Goal: Information Seeking & Learning: Learn about a topic

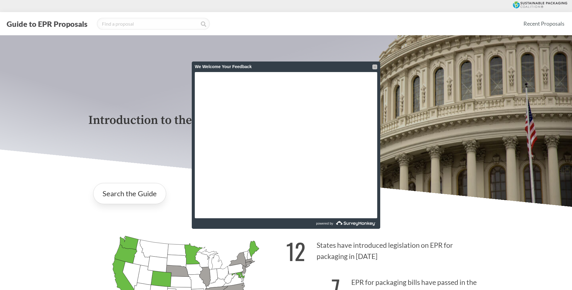
click at [373, 67] on div at bounding box center [374, 66] width 5 height 5
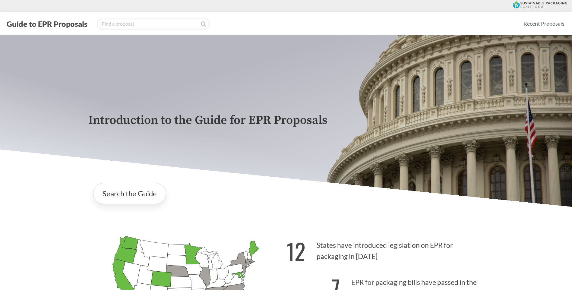
click at [243, 207] on div "Search the Guide" at bounding box center [285, 193] width 395 height 31
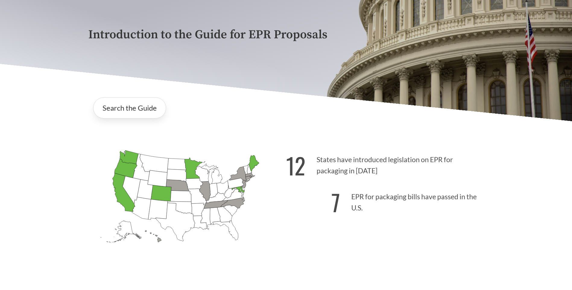
scroll to position [90, 0]
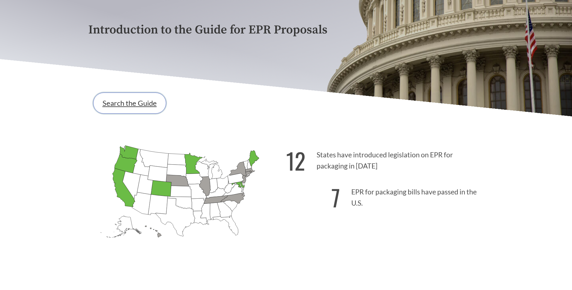
click at [129, 106] on link "Search the Guide" at bounding box center [129, 103] width 73 height 21
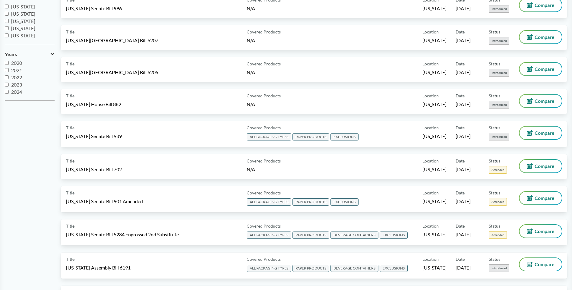
scroll to position [165, 0]
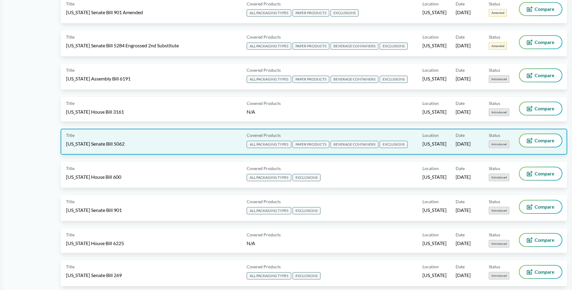
scroll to position [0, 0]
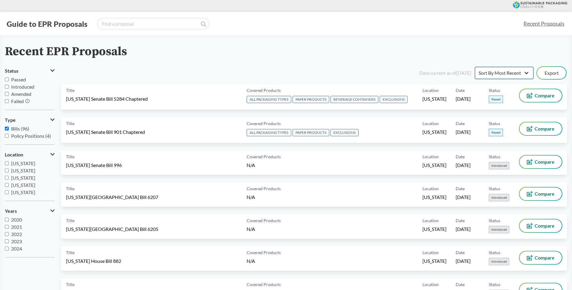
click at [512, 75] on select "Sort By Most Recent Sort By Status" at bounding box center [504, 73] width 58 height 12
click at [304, 46] on div "Recent EPR Proposals" at bounding box center [286, 52] width 562 height 14
click at [7, 80] on input "Passed" at bounding box center [7, 79] width 4 height 4
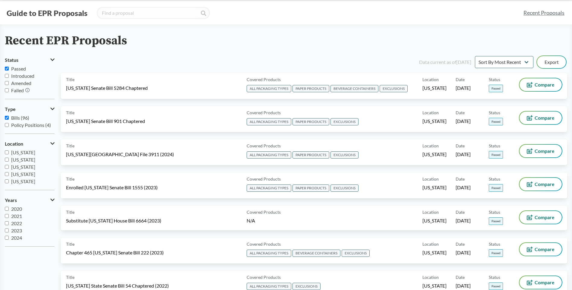
scroll to position [5, 0]
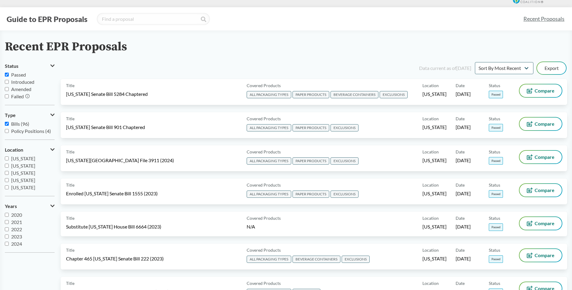
click at [6, 75] on input "Passed" at bounding box center [7, 75] width 4 height 4
checkbox input "false"
click at [7, 81] on input "Introduced" at bounding box center [7, 82] width 4 height 4
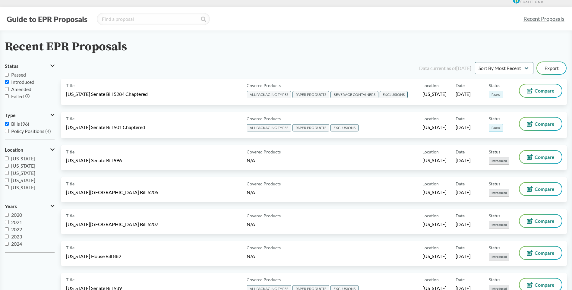
click at [7, 82] on input "Introduced" at bounding box center [7, 82] width 4 height 4
checkbox input "false"
click at [5, 96] on input "Failed" at bounding box center [7, 96] width 4 height 4
checkbox input "true"
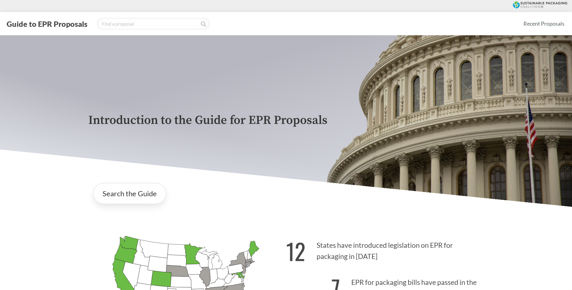
scroll to position [90, 0]
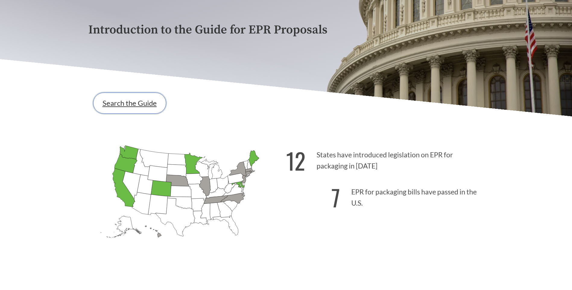
click at [137, 99] on link "Search the Guide" at bounding box center [129, 103] width 73 height 21
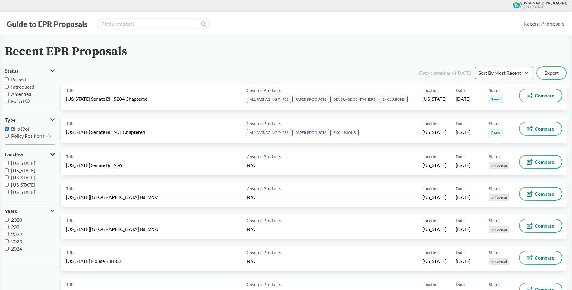
scroll to position [48, 0]
click at [7, 194] on input "[US_STATE]" at bounding box center [7, 195] width 4 height 4
checkbox input "true"
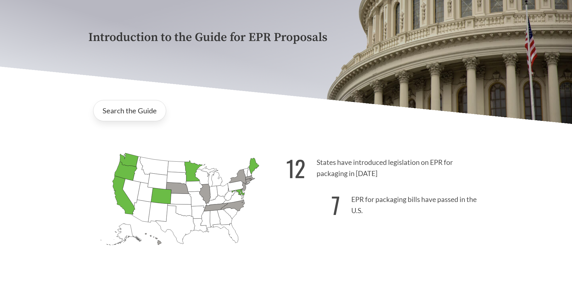
scroll to position [90, 0]
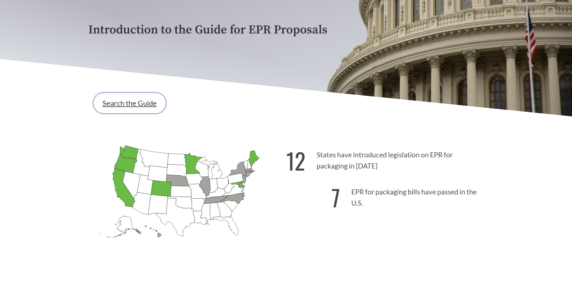
click at [147, 103] on link "Search the Guide" at bounding box center [129, 103] width 73 height 21
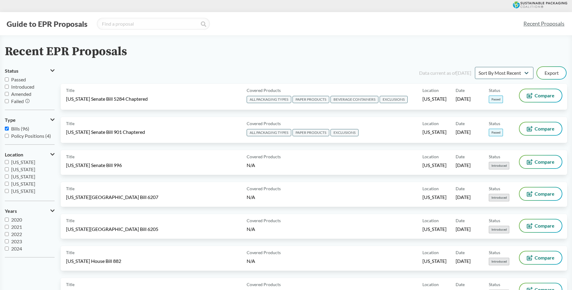
scroll to position [96, 0]
click at [7, 175] on input "[US_STATE]" at bounding box center [7, 175] width 4 height 4
checkbox input "true"
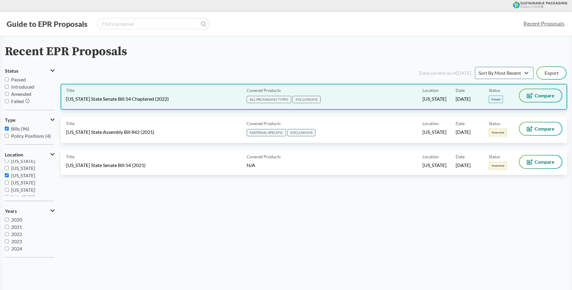
click at [545, 96] on span "Compare" at bounding box center [544, 95] width 20 height 5
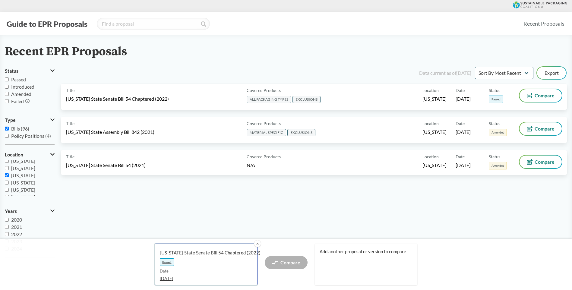
click at [169, 262] on span "Passed" at bounding box center [167, 262] width 14 height 8
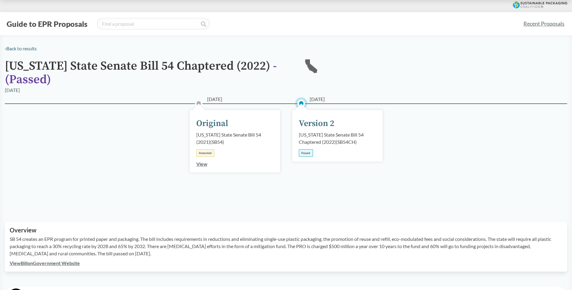
click at [304, 153] on div "Passed" at bounding box center [306, 153] width 14 height 8
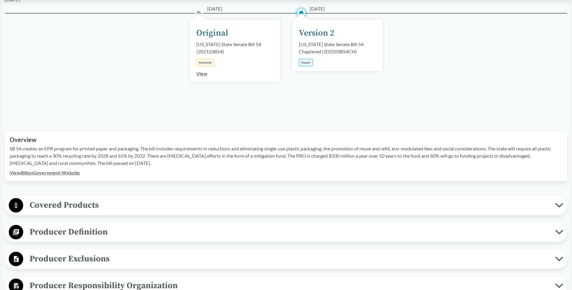
scroll to position [181, 0]
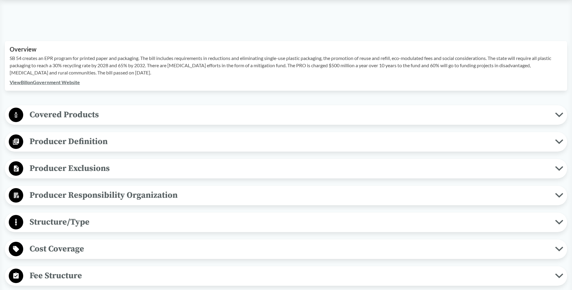
drag, startPoint x: 10, startPoint y: 58, endPoint x: 133, endPoint y: 71, distance: 124.2
click at [133, 71] on p "SB 54 creates an EPR program for printed paper and packaging. The bill includes…" at bounding box center [286, 66] width 552 height 22
copy p "SB 54 creates an EPR program for printed paper and packaging. The bill includes…"
click at [87, 116] on span "Covered Products" at bounding box center [289, 115] width 532 height 14
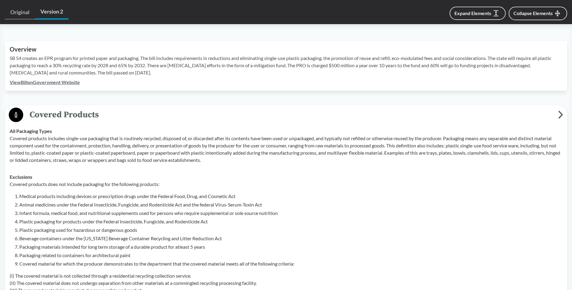
scroll to position [271, 0]
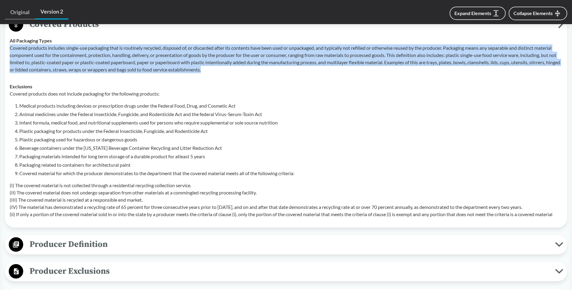
drag, startPoint x: 10, startPoint y: 47, endPoint x: 220, endPoint y: 71, distance: 210.7
click at [220, 71] on p "Covered products includes single-use packaging that is routinely recycled, disp…" at bounding box center [286, 58] width 552 height 29
copy p "Covered products includes single-use packaging that is routinely recycled, disp…"
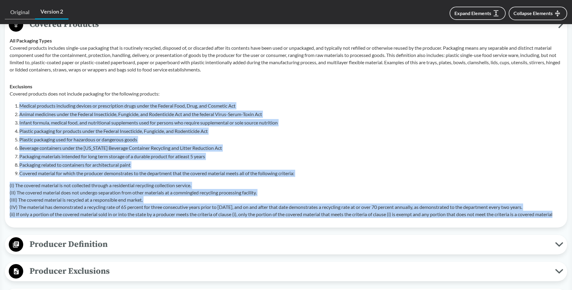
drag, startPoint x: 15, startPoint y: 106, endPoint x: 562, endPoint y: 215, distance: 557.3
click at [562, 215] on td "Exclusions Covered products does not include packaging for the following produc…" at bounding box center [286, 150] width 558 height 145
copy div "Medical products including devices or prescription drugs under the Federal Food…"
drag, startPoint x: 195, startPoint y: 138, endPoint x: 165, endPoint y: 167, distance: 41.6
click at [195, 138] on li "Plastic packaging used for hazardous or dangerous goods" at bounding box center [290, 139] width 543 height 7
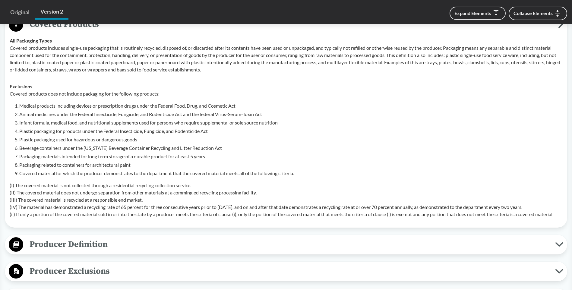
click at [81, 244] on span "Producer Definition" at bounding box center [289, 244] width 532 height 14
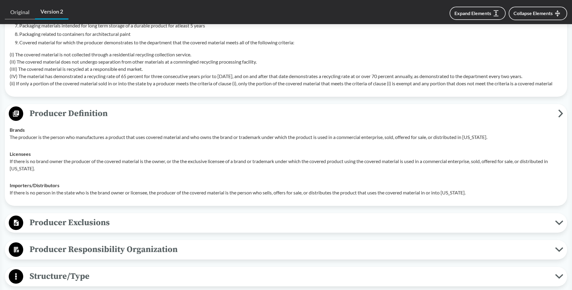
scroll to position [452, 0]
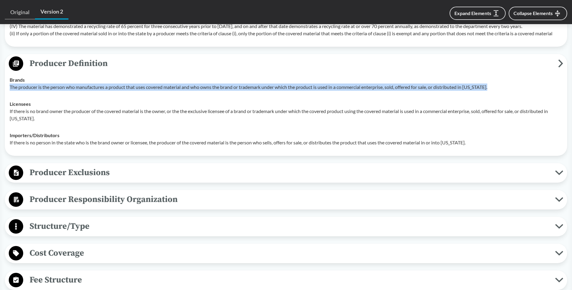
drag, startPoint x: 10, startPoint y: 88, endPoint x: 499, endPoint y: 87, distance: 488.8
click at [499, 87] on p "The producer is the person who manufactures a product that uses covered materia…" at bounding box center [286, 86] width 552 height 7
copy p "The producer is the person who manufactures a product that uses covered materia…"
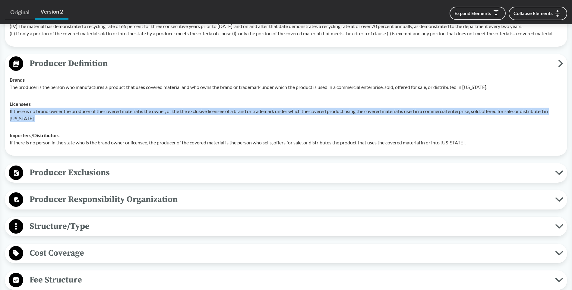
drag, startPoint x: 10, startPoint y: 112, endPoint x: 49, endPoint y: 120, distance: 39.4
click at [36, 117] on p "If there is no brand owner the producer of the covered material is the owner, o…" at bounding box center [286, 115] width 552 height 14
copy p "If there is no brand owner the producer of the covered material is the owner, o…"
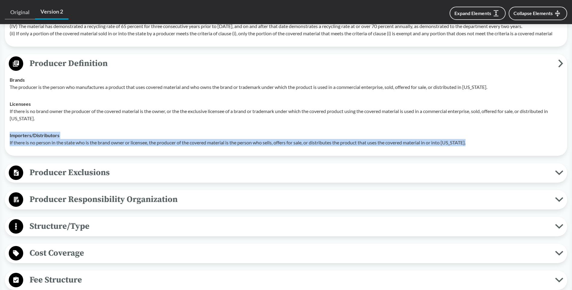
drag, startPoint x: 10, startPoint y: 136, endPoint x: 480, endPoint y: 143, distance: 470.4
click at [480, 143] on div "Importers/​Distributors If there is no person in the state who is the brand own…" at bounding box center [286, 139] width 552 height 14
copy div "Importers/​Distributors If there is no person in the state who is the brand own…"
click at [85, 174] on span "Producer Exclusions" at bounding box center [289, 173] width 532 height 14
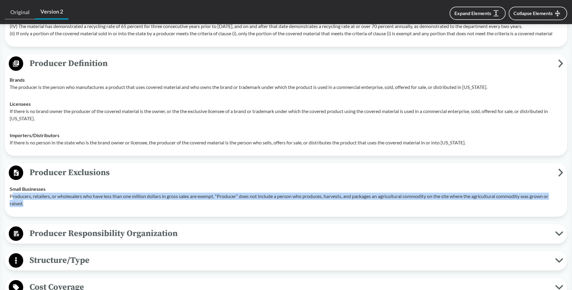
drag, startPoint x: 12, startPoint y: 197, endPoint x: 27, endPoint y: 205, distance: 17.0
click at [27, 205] on p "Producers, retailers, or wholesalers who have less than one million dollars in …" at bounding box center [286, 200] width 552 height 14
click at [24, 205] on td "Small Businesses Producers, retailers, or wholesalers who have less than one mi…" at bounding box center [286, 195] width 558 height 31
copy p "Producers, retailers, or wholesalers who have less than one million dollars in …"
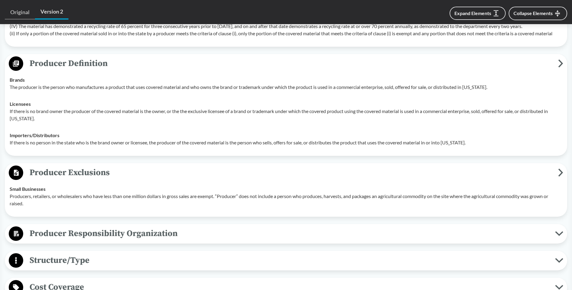
click at [0, 216] on html "Guide to EPR Proposals Recent Proposals ‹ Back to results [US_STATE] State Sena…" at bounding box center [286, 161] width 572 height 1227
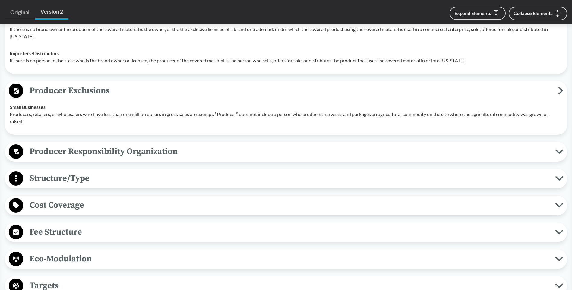
scroll to position [542, 0]
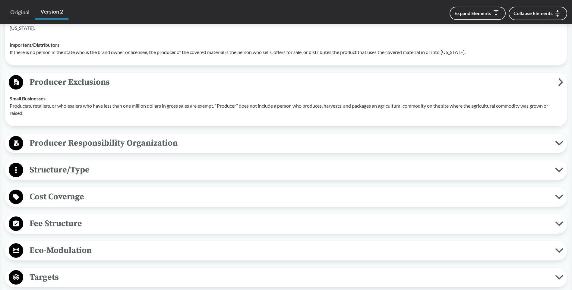
click at [56, 142] on span "Producer Responsibility Organization" at bounding box center [289, 143] width 532 height 14
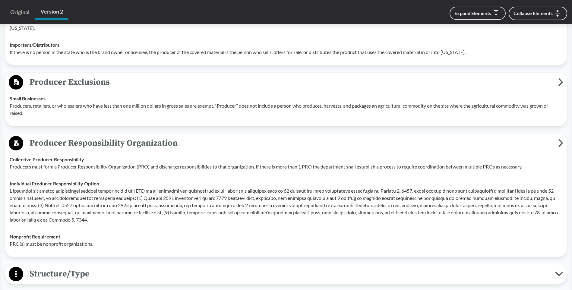
scroll to position [633, 0]
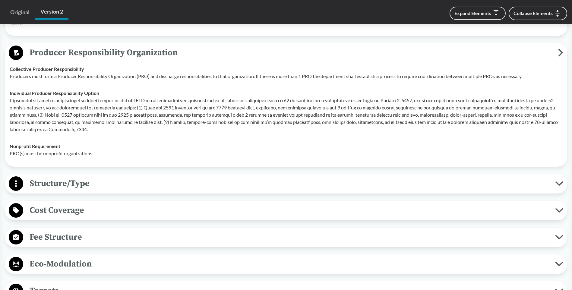
click at [65, 183] on span "Structure/Type" at bounding box center [289, 184] width 532 height 14
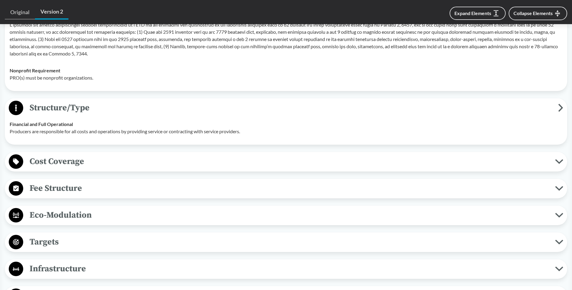
scroll to position [723, 0]
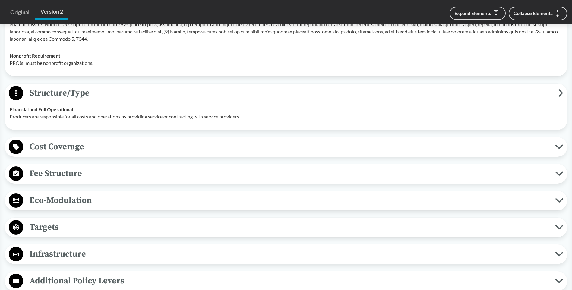
click at [59, 144] on span "Cost Coverage" at bounding box center [289, 147] width 532 height 14
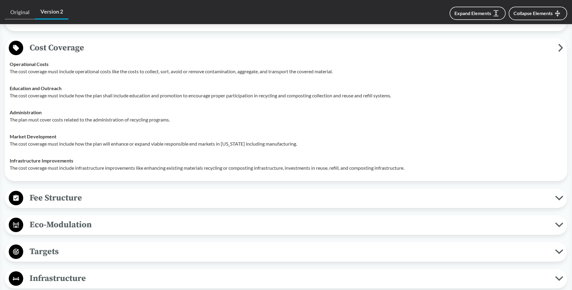
scroll to position [814, 0]
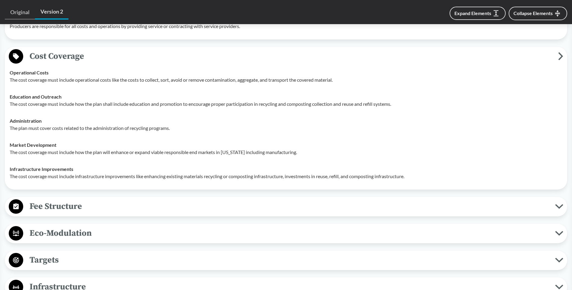
click at [65, 206] on span "Fee Structure" at bounding box center [289, 206] width 532 height 14
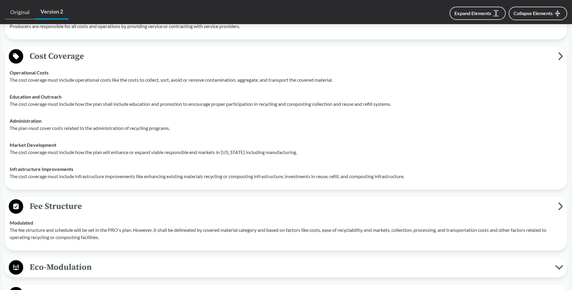
scroll to position [904, 0]
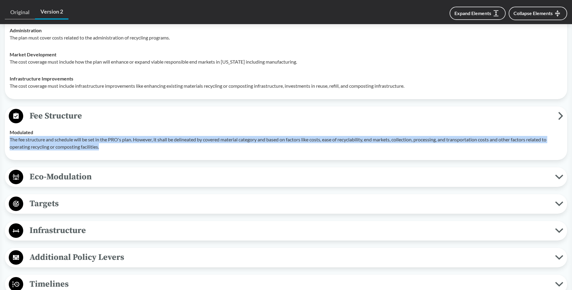
drag, startPoint x: 10, startPoint y: 139, endPoint x: 114, endPoint y: 151, distance: 104.9
click at [114, 151] on td "Modulated The fee structure and schedule will be set in the PRO's plan. However…" at bounding box center [286, 139] width 558 height 31
copy p "The fee structure and schedule will be set in the PRO's plan. However, it shall…"
click at [57, 230] on span "Infrastructure" at bounding box center [289, 231] width 532 height 14
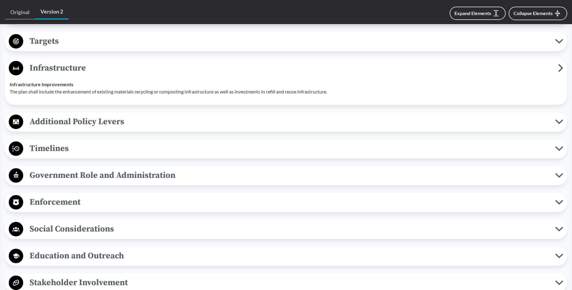
scroll to position [1085, 0]
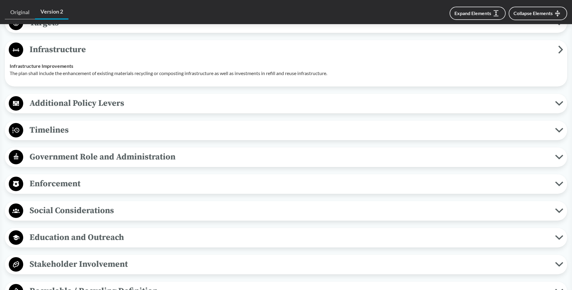
click at [55, 129] on span "Timelines" at bounding box center [289, 130] width 532 height 14
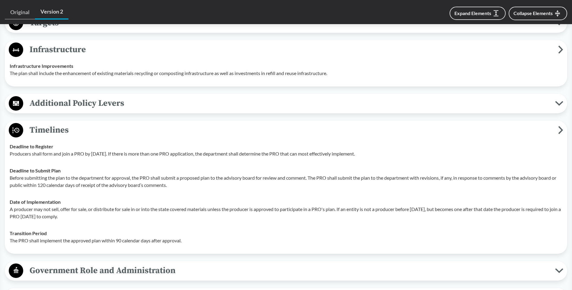
drag, startPoint x: 9, startPoint y: 153, endPoint x: 393, endPoint y: 155, distance: 383.9
click at [393, 155] on td "Deadline to Register Producers shall form and join a PRO by [DATE]. If there is…" at bounding box center [286, 150] width 558 height 24
copy p "Producers shall form and join a PRO by [DATE]. If there is more than one PRO ap…"
drag, startPoint x: 10, startPoint y: 208, endPoint x: 117, endPoint y: 218, distance: 107.1
click at [117, 218] on p "A producer may not sell, offer for sale, or distribute for sale in or into the …" at bounding box center [286, 213] width 552 height 14
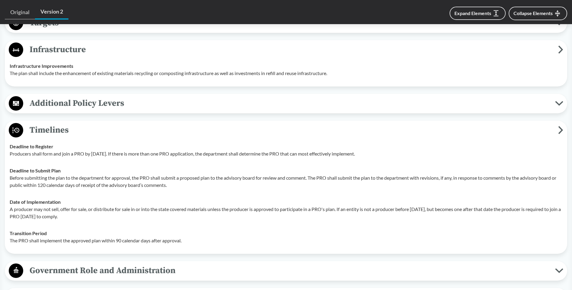
copy p "A producer may not sell, offer for sale, or distribute for sale in or into the …"
drag, startPoint x: 82, startPoint y: 242, endPoint x: 139, endPoint y: 248, distance: 57.2
click at [139, 248] on td "Transition Period The PRO shall implement the approved plan within 90 calendar …" at bounding box center [286, 237] width 558 height 24
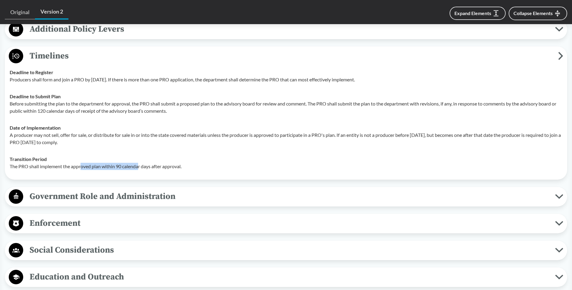
scroll to position [1266, 0]
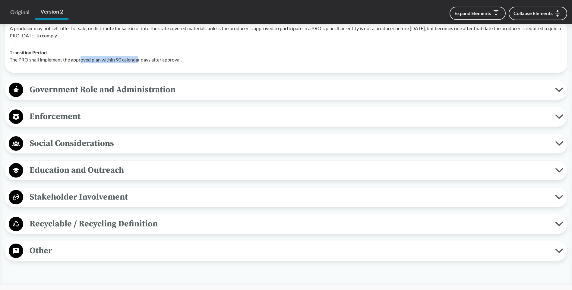
click at [63, 223] on span "Recyclable / Recycling Definition" at bounding box center [289, 224] width 532 height 14
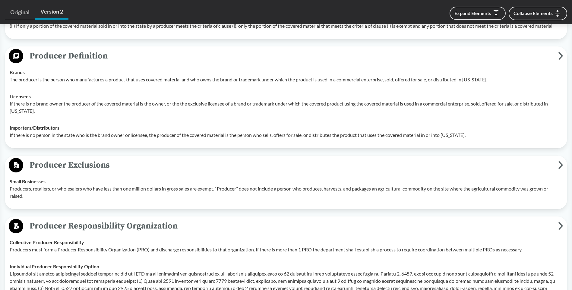
scroll to position [452, 0]
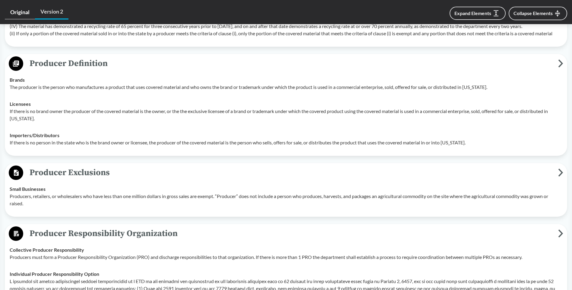
click at [32, 13] on link "Original" at bounding box center [20, 12] width 30 height 14
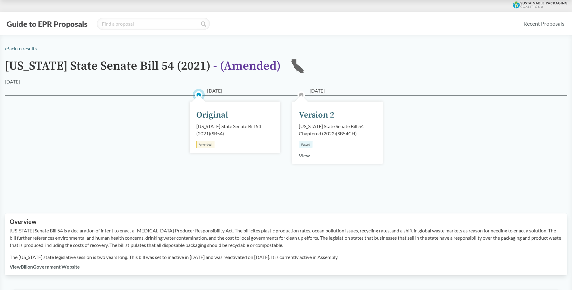
click at [301, 156] on link "View" at bounding box center [304, 155] width 11 height 6
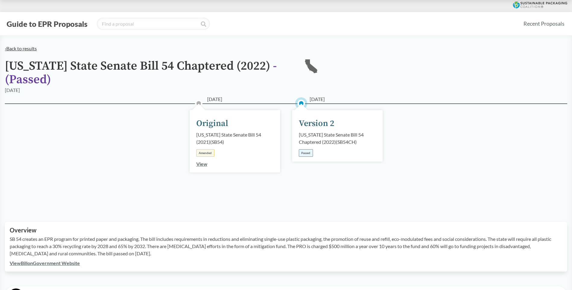
click at [18, 48] on link "‹ Back to results" at bounding box center [21, 49] width 32 height 6
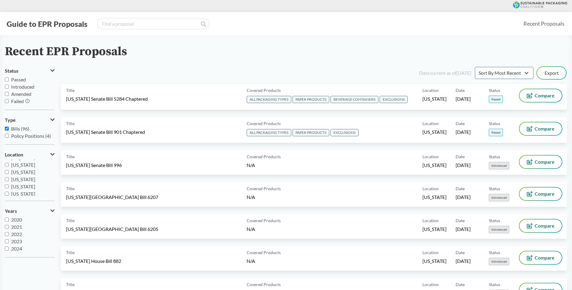
scroll to position [130, 0]
click at [7, 164] on input "[US_STATE]" at bounding box center [7, 163] width 4 height 4
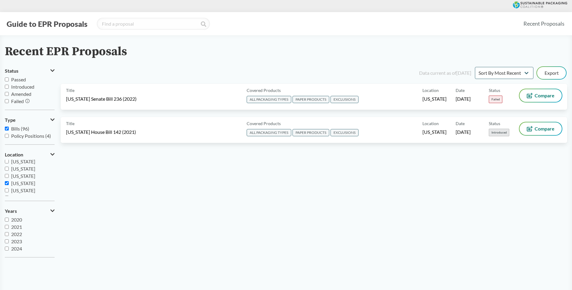
scroll to position [106, 0]
click at [5, 187] on input "[US_STATE]" at bounding box center [7, 187] width 4 height 4
checkbox input "false"
click at [6, 180] on input "[US_STATE]" at bounding box center [7, 180] width 4 height 4
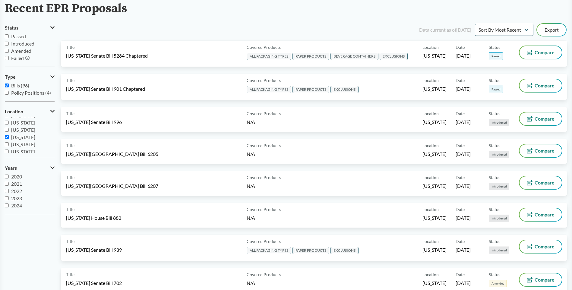
scroll to position [0, 0]
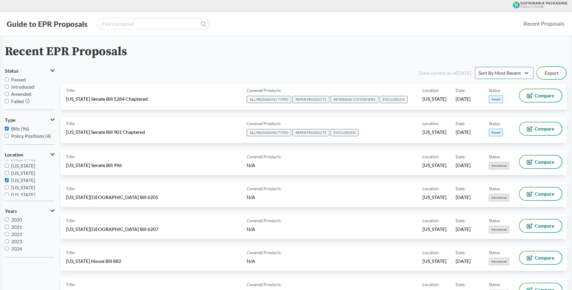
click at [6, 180] on input "[US_STATE]" at bounding box center [7, 180] width 4 height 4
checkbox input "false"
click at [7, 174] on input "[US_STATE]" at bounding box center [7, 173] width 4 height 4
checkbox input "true"
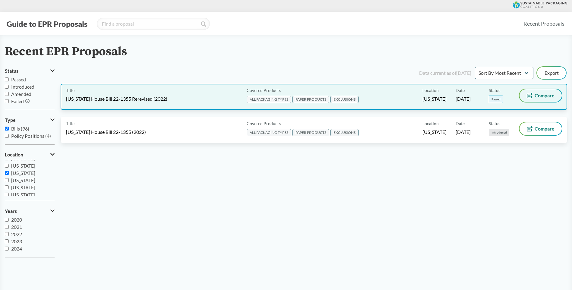
click at [541, 97] on span "Compare" at bounding box center [544, 95] width 20 height 5
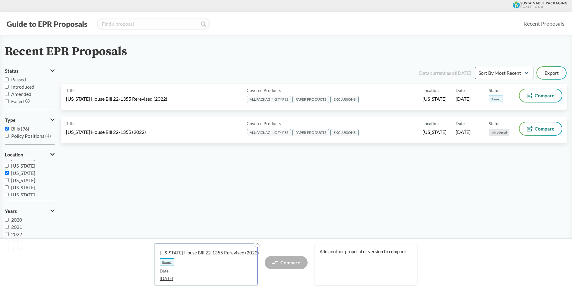
click at [188, 254] on span "[US_STATE] House Bill 22-1355 Rerevised (2022)" at bounding box center [204, 253] width 88 height 6
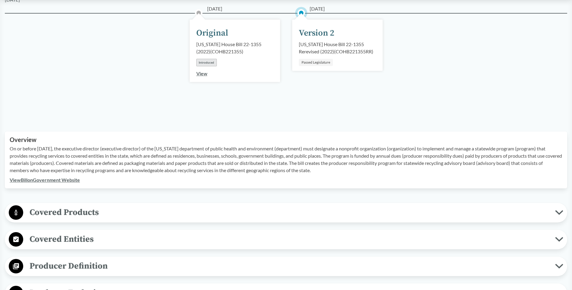
scroll to position [181, 0]
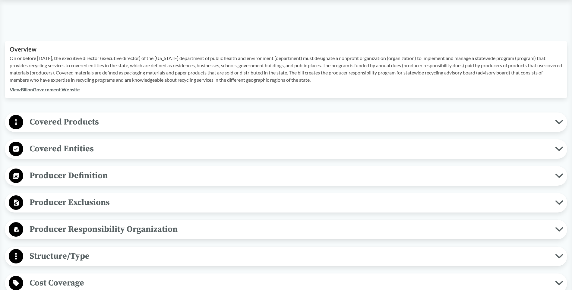
click at [63, 120] on span "Covered Products" at bounding box center [289, 122] width 532 height 14
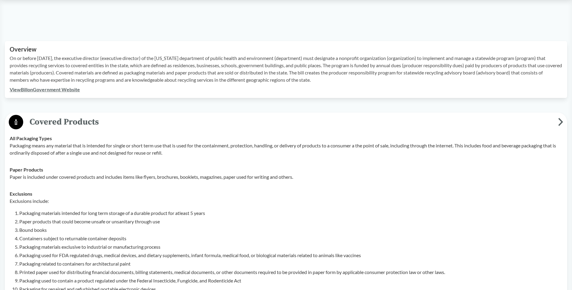
click at [8, 78] on div "Overview On or before [DATE], the executive director (executive director) of th…" at bounding box center [286, 69] width 562 height 57
click at [100, 168] on div "Paper Products Paper is included under covered products and includes items like…" at bounding box center [286, 173] width 552 height 14
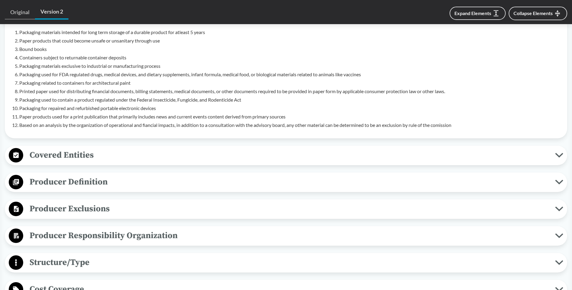
scroll to position [452, 0]
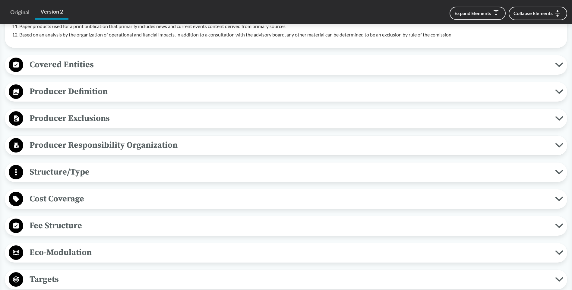
click at [54, 200] on span "Cost Coverage" at bounding box center [289, 199] width 532 height 14
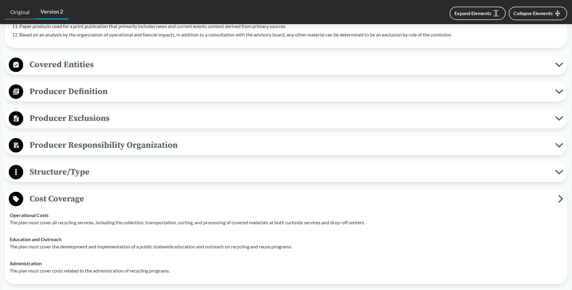
scroll to position [542, 0]
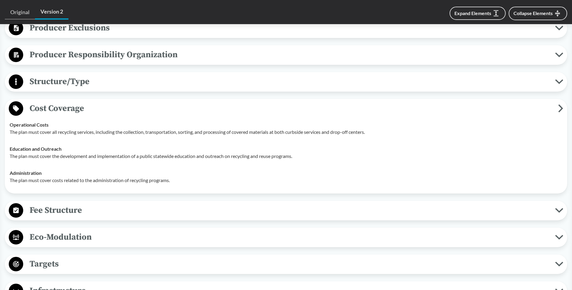
click at [59, 85] on span "Structure/Type" at bounding box center [289, 82] width 532 height 14
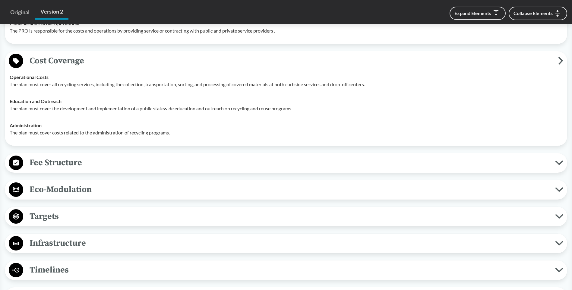
scroll to position [633, 0]
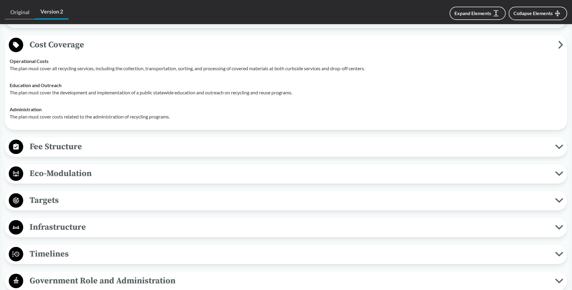
click at [64, 147] on span "Fee Structure" at bounding box center [289, 147] width 532 height 14
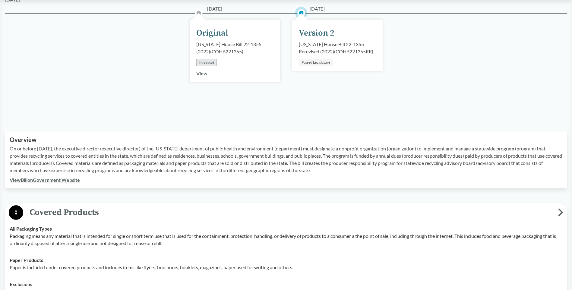
scroll to position [181, 0]
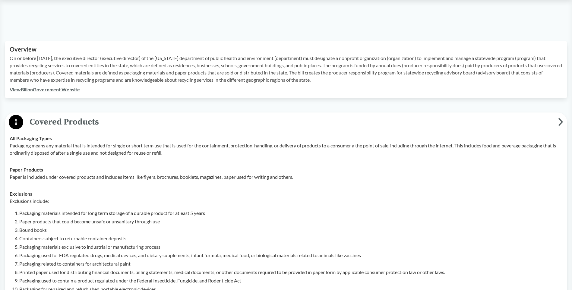
drag, startPoint x: 11, startPoint y: 58, endPoint x: 346, endPoint y: 80, distance: 336.4
click at [346, 80] on p "On or before [DATE], the executive director (executive director) of the [US_STA…" at bounding box center [286, 69] width 552 height 29
click at [90, 156] on p "Packaging means any material that is intended for single or short term use that…" at bounding box center [286, 149] width 552 height 14
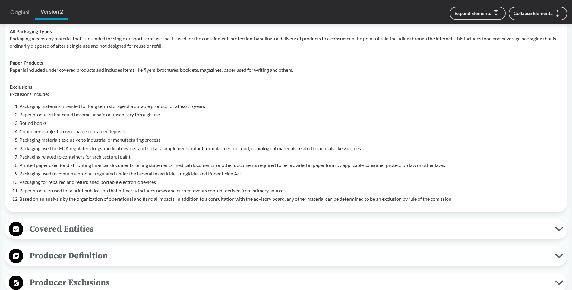
scroll to position [289, 0]
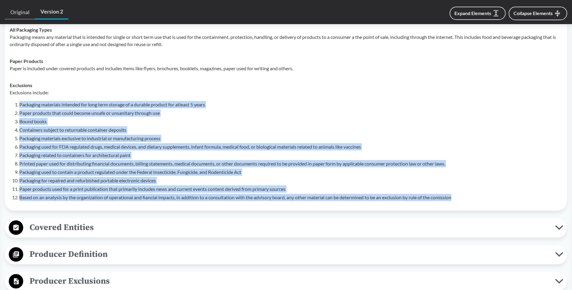
drag, startPoint x: 17, startPoint y: 104, endPoint x: 499, endPoint y: 196, distance: 491.6
click at [499, 196] on ol "Packaging materials intended for long term storage of a durable product for atl…" at bounding box center [290, 151] width 543 height 100
click at [65, 136] on li "Packaging materials exclusive to industrial or manufacturing process" at bounding box center [290, 138] width 543 height 7
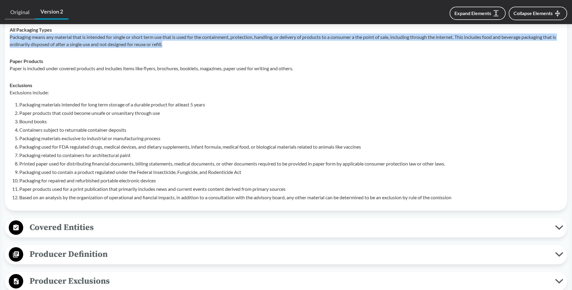
drag, startPoint x: 10, startPoint y: 36, endPoint x: 182, endPoint y: 42, distance: 172.2
click at [183, 42] on p "Packaging means any material that is intended for single or short term use that…" at bounding box center [286, 40] width 552 height 14
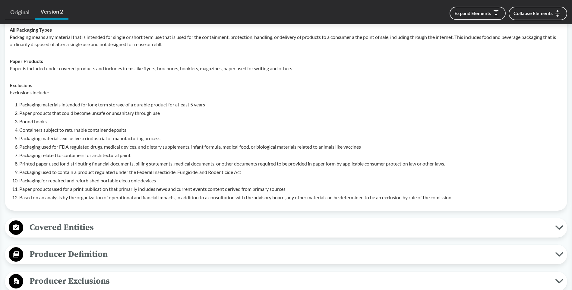
click at [93, 127] on li "Containers subject to returnable container deposits" at bounding box center [290, 129] width 543 height 7
click at [67, 229] on span "Covered Entities" at bounding box center [289, 228] width 532 height 14
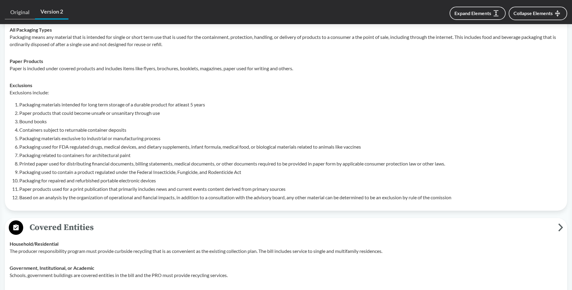
scroll to position [470, 0]
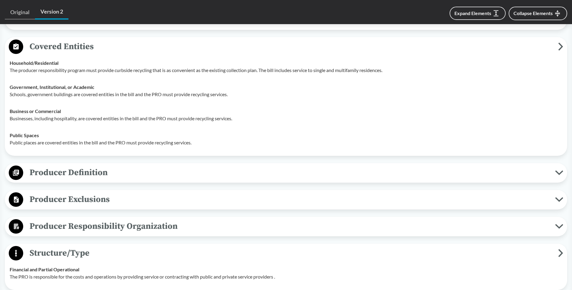
click at [81, 174] on span "Producer Definition" at bounding box center [289, 173] width 532 height 14
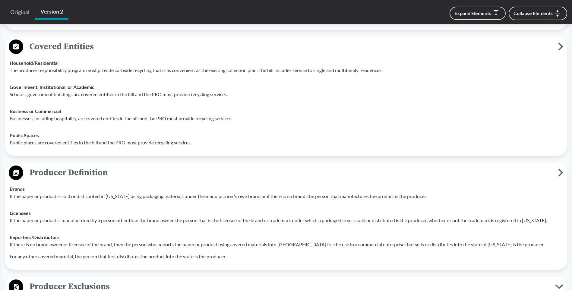
scroll to position [560, 0]
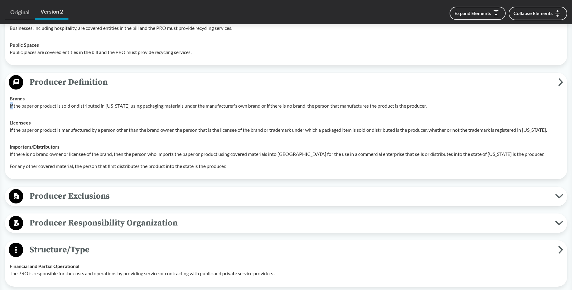
click at [12, 106] on td "Brands If the paper or product is sold or distributed in [US_STATE] using packa…" at bounding box center [286, 102] width 558 height 24
click at [8, 107] on td "Brands If the paper or product is sold or distributed in [US_STATE] using packa…" at bounding box center [286, 102] width 558 height 24
click at [271, 111] on td "Brands If the paper or product is sold or distributed in [US_STATE] using packa…" at bounding box center [286, 102] width 558 height 24
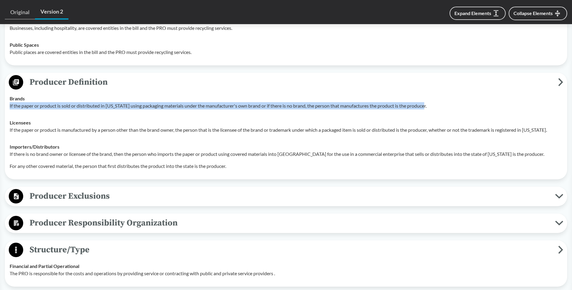
drag, startPoint x: 428, startPoint y: 107, endPoint x: 8, endPoint y: 102, distance: 419.2
click at [8, 102] on td "Brands If the paper or product is sold or distributed in [US_STATE] using packa…" at bounding box center [286, 102] width 558 height 24
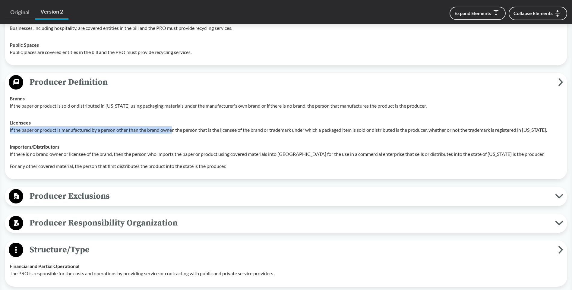
drag, startPoint x: 10, startPoint y: 130, endPoint x: 174, endPoint y: 131, distance: 164.2
click at [174, 131] on p "If the paper or product is manufactured by a person other than the brand owner,…" at bounding box center [286, 129] width 552 height 7
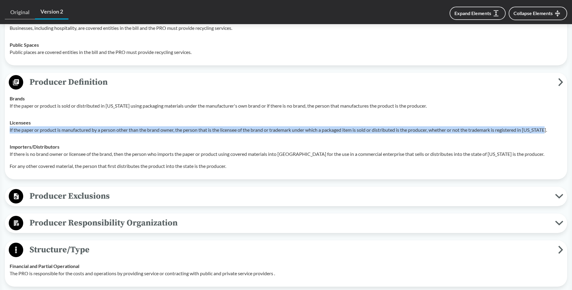
drag, startPoint x: 550, startPoint y: 131, endPoint x: 10, endPoint y: 131, distance: 540.0
click at [10, 131] on p "If the paper or product is manufactured by a person other than the brand owner,…" at bounding box center [286, 129] width 552 height 7
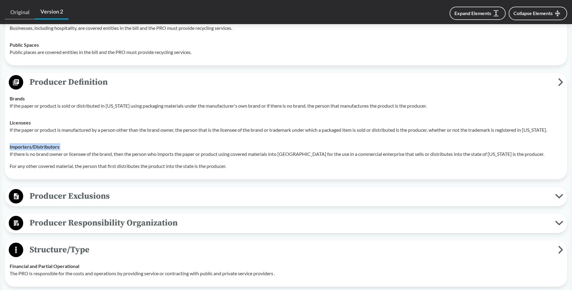
drag, startPoint x: 10, startPoint y: 154, endPoint x: 540, endPoint y: 149, distance: 530.4
click at [540, 149] on div "Importers/​Distributors If there is no brand owner or licensee of the brand, th…" at bounding box center [286, 156] width 552 height 27
click at [12, 168] on p "For any other covered material, the person that first distributes the product i…" at bounding box center [286, 165] width 552 height 7
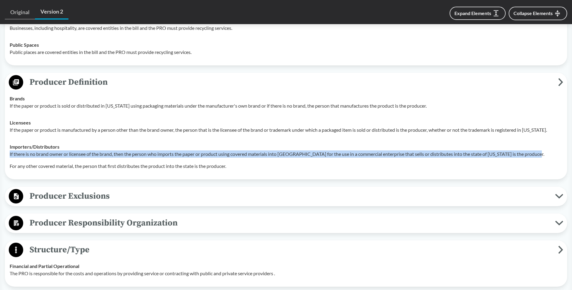
drag, startPoint x: 10, startPoint y: 154, endPoint x: 548, endPoint y: 155, distance: 537.6
click at [548, 155] on p "If there is no brand owner or licensee of the brand, then the person who import…" at bounding box center [286, 153] width 552 height 7
click at [65, 198] on span "Producer Exclusions" at bounding box center [289, 196] width 532 height 14
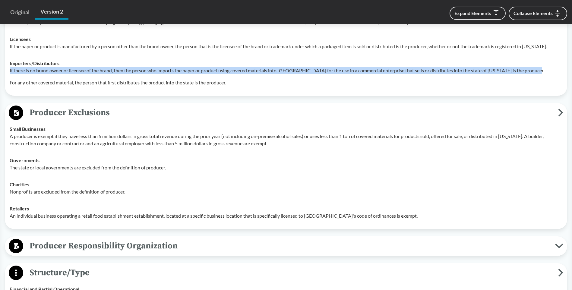
scroll to position [651, 0]
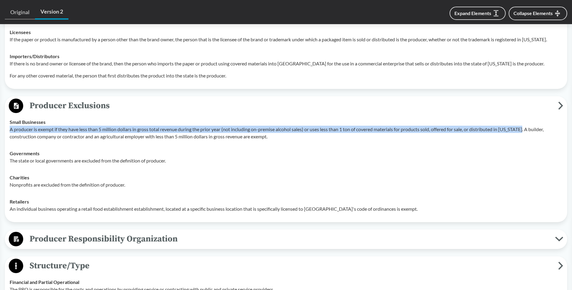
drag, startPoint x: 10, startPoint y: 130, endPoint x: 526, endPoint y: 127, distance: 515.6
click at [526, 127] on p "A producer is exempt if they have less than 5 million dollars in gross total re…" at bounding box center [286, 133] width 552 height 14
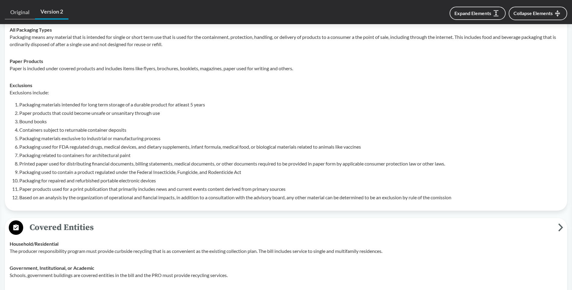
scroll to position [18, 0]
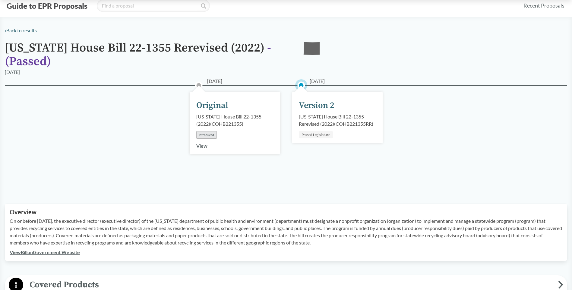
click at [316, 136] on div "Passed Legislature" at bounding box center [316, 134] width 34 height 7
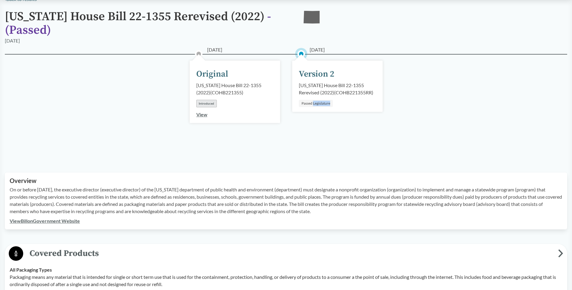
scroll to position [0, 0]
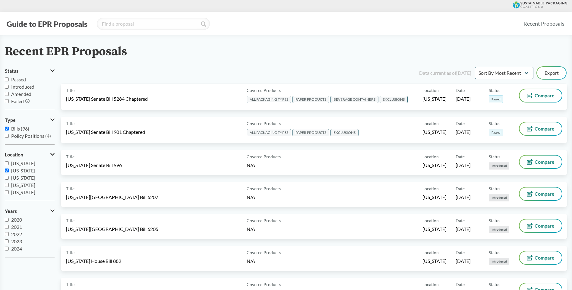
scroll to position [121, 0]
click at [8, 194] on input "[US_STATE]" at bounding box center [7, 195] width 4 height 4
checkbox input "true"
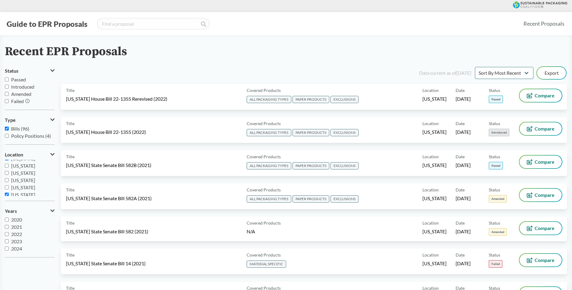
scroll to position [108, 0]
click at [7, 171] on input "[US_STATE]" at bounding box center [7, 170] width 4 height 4
checkbox input "false"
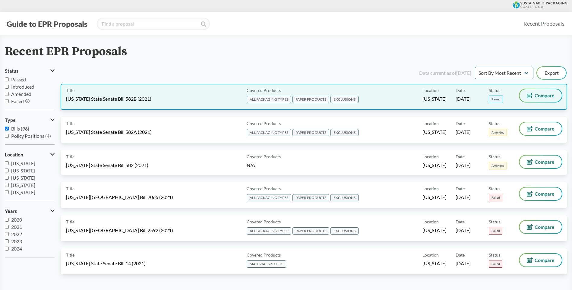
click at [535, 96] on span "Compare" at bounding box center [544, 95] width 20 height 5
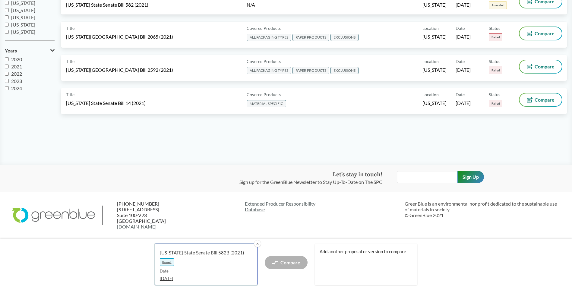
click at [206, 253] on span "[US_STATE] State Senate Bill 582B (2021)" at bounding box center [204, 253] width 88 height 6
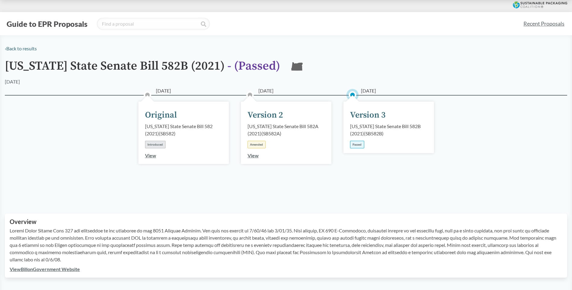
click at [251, 155] on link "View" at bounding box center [252, 155] width 11 height 6
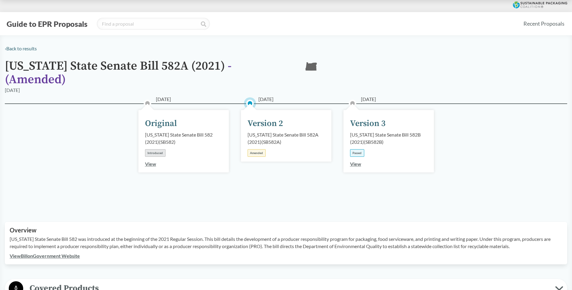
click at [353, 161] on link "View" at bounding box center [355, 164] width 11 height 6
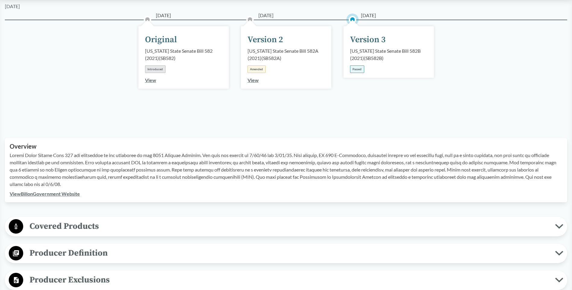
scroll to position [90, 0]
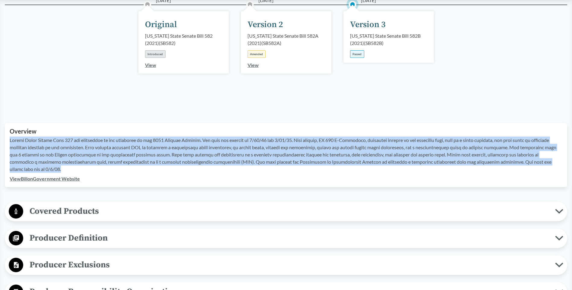
drag, startPoint x: 11, startPoint y: 139, endPoint x: 26, endPoint y: 171, distance: 35.6
click at [26, 171] on p at bounding box center [286, 155] width 552 height 36
click at [84, 212] on span "Covered Products" at bounding box center [289, 211] width 532 height 14
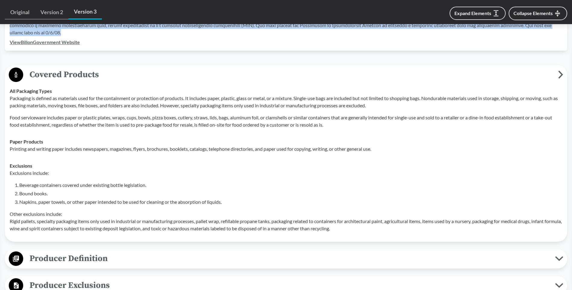
scroll to position [271, 0]
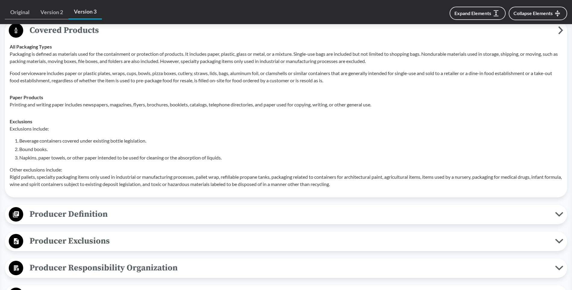
click at [76, 239] on span "Producer Exclusions" at bounding box center [289, 241] width 532 height 14
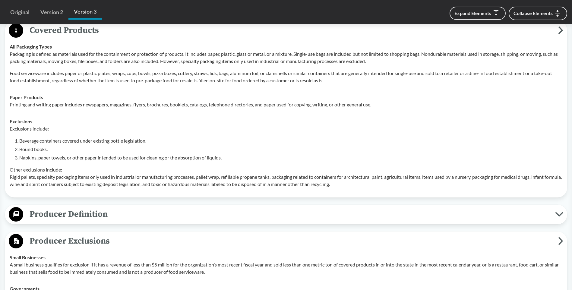
scroll to position [362, 0]
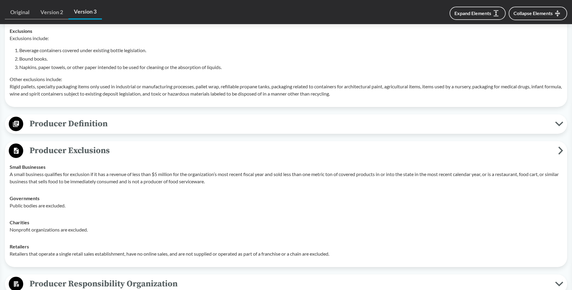
click at [96, 86] on p "Other exclusions include: Rigid pallets, specialty packaging items only used in…" at bounding box center [286, 87] width 552 height 22
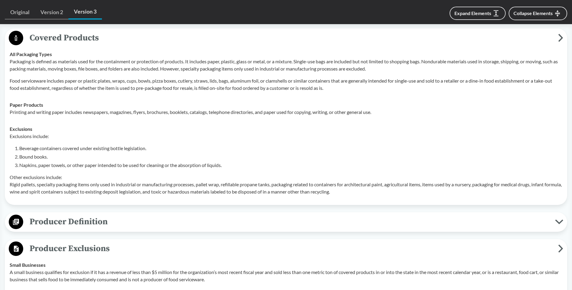
scroll to position [271, 0]
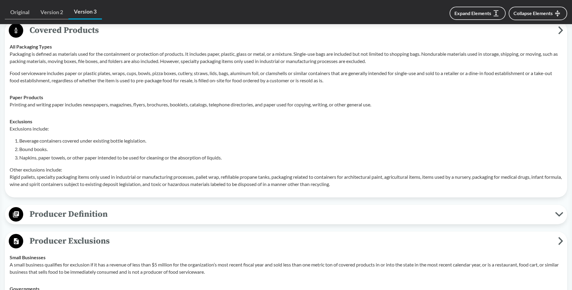
click at [68, 264] on p "A small business qualifies for exclusion if it has a revenue of less than $5 mi…" at bounding box center [286, 268] width 552 height 14
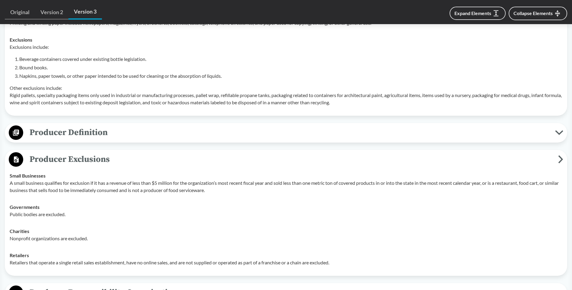
scroll to position [362, 0]
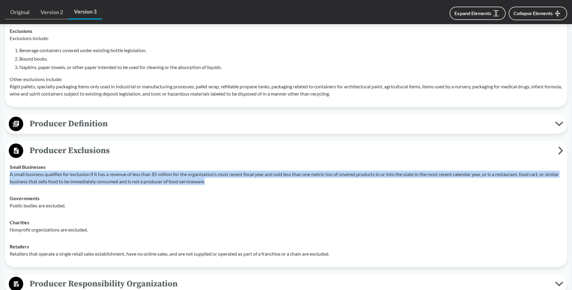
drag, startPoint x: 9, startPoint y: 174, endPoint x: 232, endPoint y: 187, distance: 223.4
click at [232, 187] on td "Small Businesses A small business qualifies for exclusion if it has a revenue o…" at bounding box center [286, 174] width 558 height 31
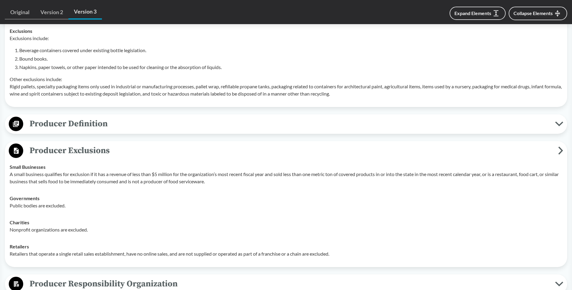
click at [47, 45] on div "Exclusions include: Beverage containers covered under existing bottle legislati…" at bounding box center [286, 66] width 552 height 63
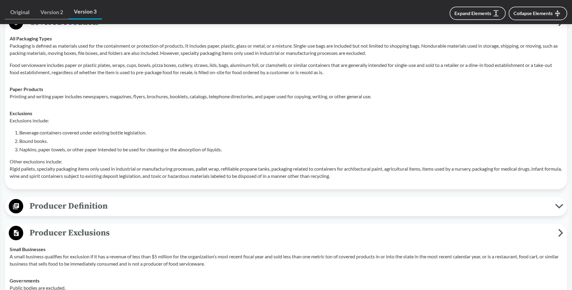
scroll to position [271, 0]
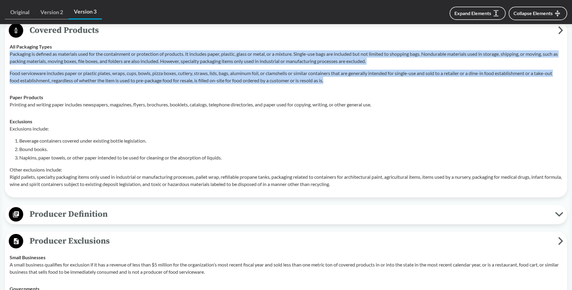
drag, startPoint x: 10, startPoint y: 54, endPoint x: 363, endPoint y: 80, distance: 353.5
click at [363, 80] on div "Packaging is defined as materials used for the containment or protection of pro…" at bounding box center [286, 67] width 552 height 34
click at [91, 215] on span "Producer Definition" at bounding box center [289, 214] width 532 height 14
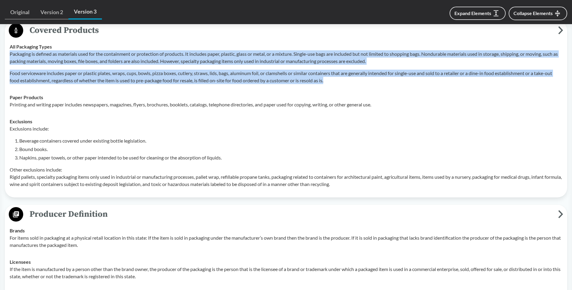
scroll to position [362, 0]
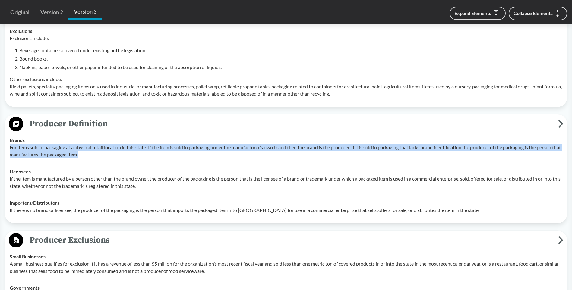
drag, startPoint x: 10, startPoint y: 149, endPoint x: 107, endPoint y: 155, distance: 97.6
click at [107, 155] on p "For items sold in packaging at a physical retail location in this state: If the…" at bounding box center [286, 151] width 552 height 14
drag, startPoint x: 17, startPoint y: 148, endPoint x: 13, endPoint y: 149, distance: 4.1
click at [17, 148] on p "For items sold in packaging at a physical retail location in this state: If the…" at bounding box center [286, 151] width 552 height 14
drag, startPoint x: 10, startPoint y: 148, endPoint x: 102, endPoint y: 153, distance: 91.8
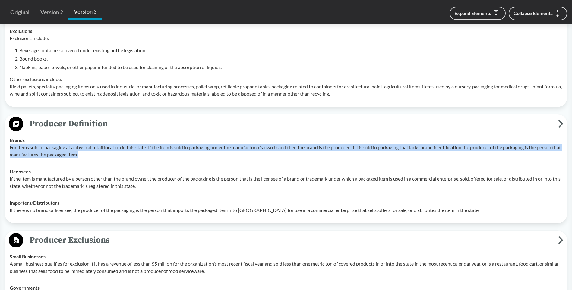
click at [102, 153] on p "For items sold in packaging at a physical retail location in this state: If the…" at bounding box center [286, 151] width 552 height 14
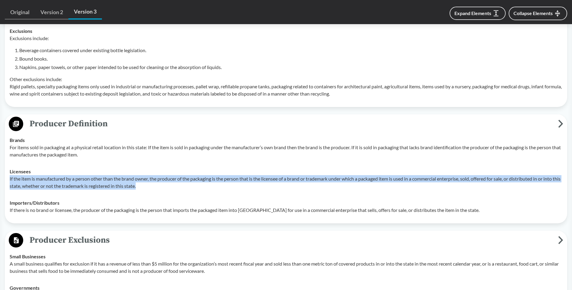
drag, startPoint x: 9, startPoint y: 180, endPoint x: 166, endPoint y: 191, distance: 157.4
click at [166, 191] on td "Licensees If the item is manufactured by a person other than the brand owner, t…" at bounding box center [286, 178] width 558 height 31
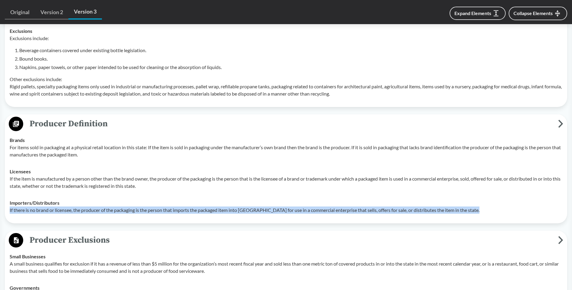
drag, startPoint x: 9, startPoint y: 209, endPoint x: 513, endPoint y: 212, distance: 503.5
click at [513, 212] on td "Importers/​Distributors If there is no brand or licensee, the producer of the p…" at bounding box center [286, 206] width 558 height 24
click at [106, 259] on div "Small Businesses A small business qualifies for exclusion if it has a revenue o…" at bounding box center [286, 264] width 552 height 22
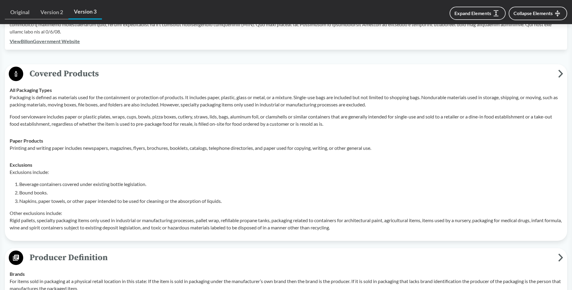
scroll to position [217, 0]
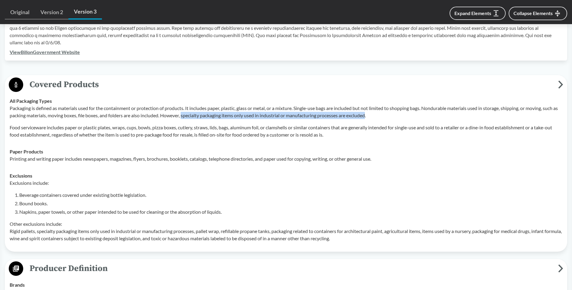
drag, startPoint x: 189, startPoint y: 115, endPoint x: 375, endPoint y: 114, distance: 186.2
click at [375, 114] on p "Packaging is defined as materials used for the containment or protection of pro…" at bounding box center [286, 112] width 552 height 14
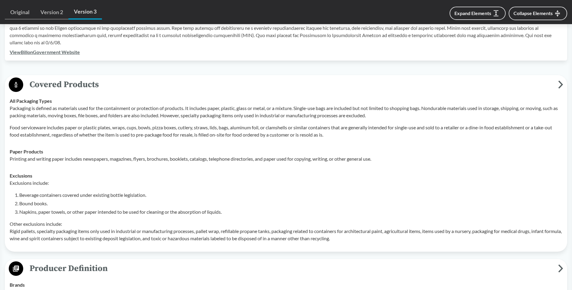
click at [154, 202] on li "Bound books." at bounding box center [290, 203] width 543 height 7
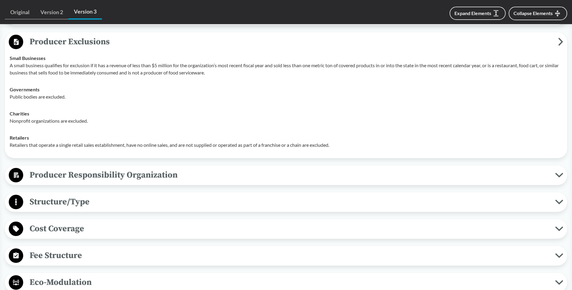
scroll to position [579, 0]
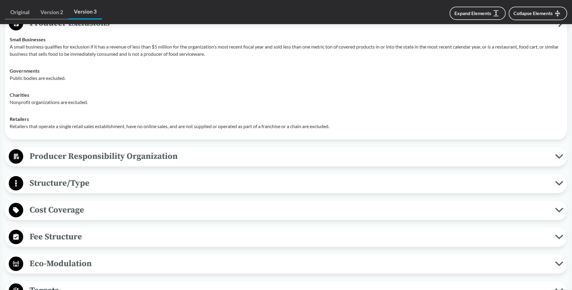
click at [108, 157] on span "Producer Responsibility Organization" at bounding box center [289, 156] width 532 height 14
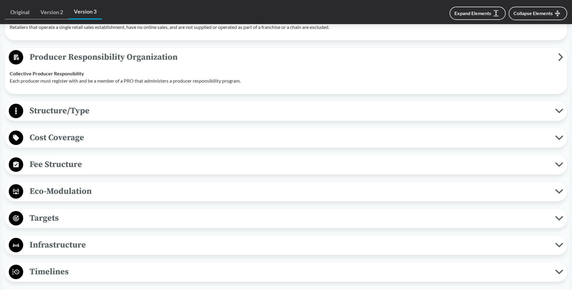
scroll to position [669, 0]
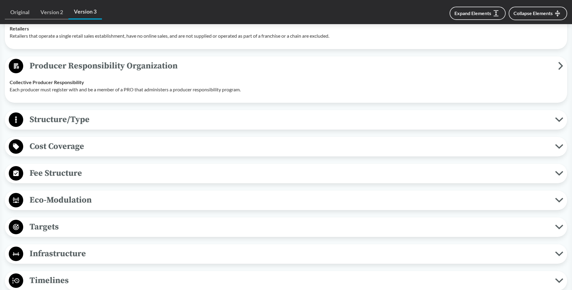
click at [70, 144] on span "Cost Coverage" at bounding box center [289, 147] width 532 height 14
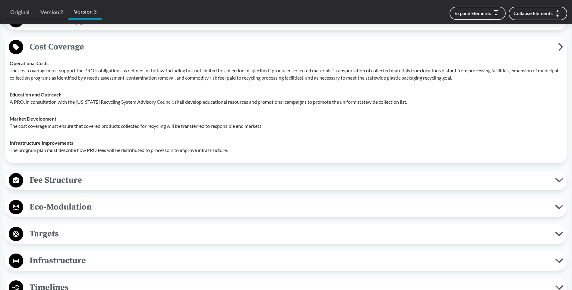
scroll to position [940, 0]
